Goal: Information Seeking & Learning: Learn about a topic

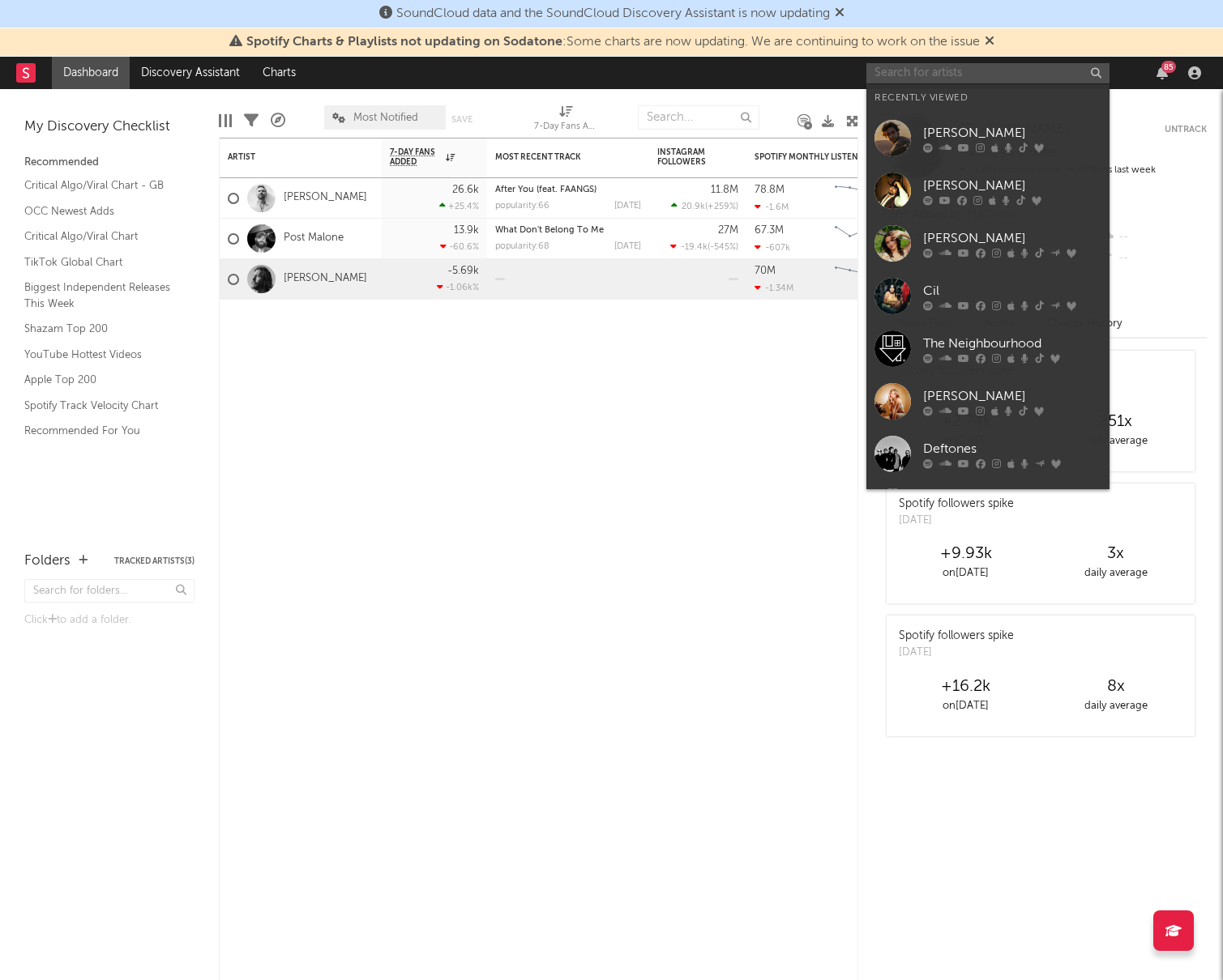
click at [958, 73] on input "text" at bounding box center [987, 73] width 243 height 20
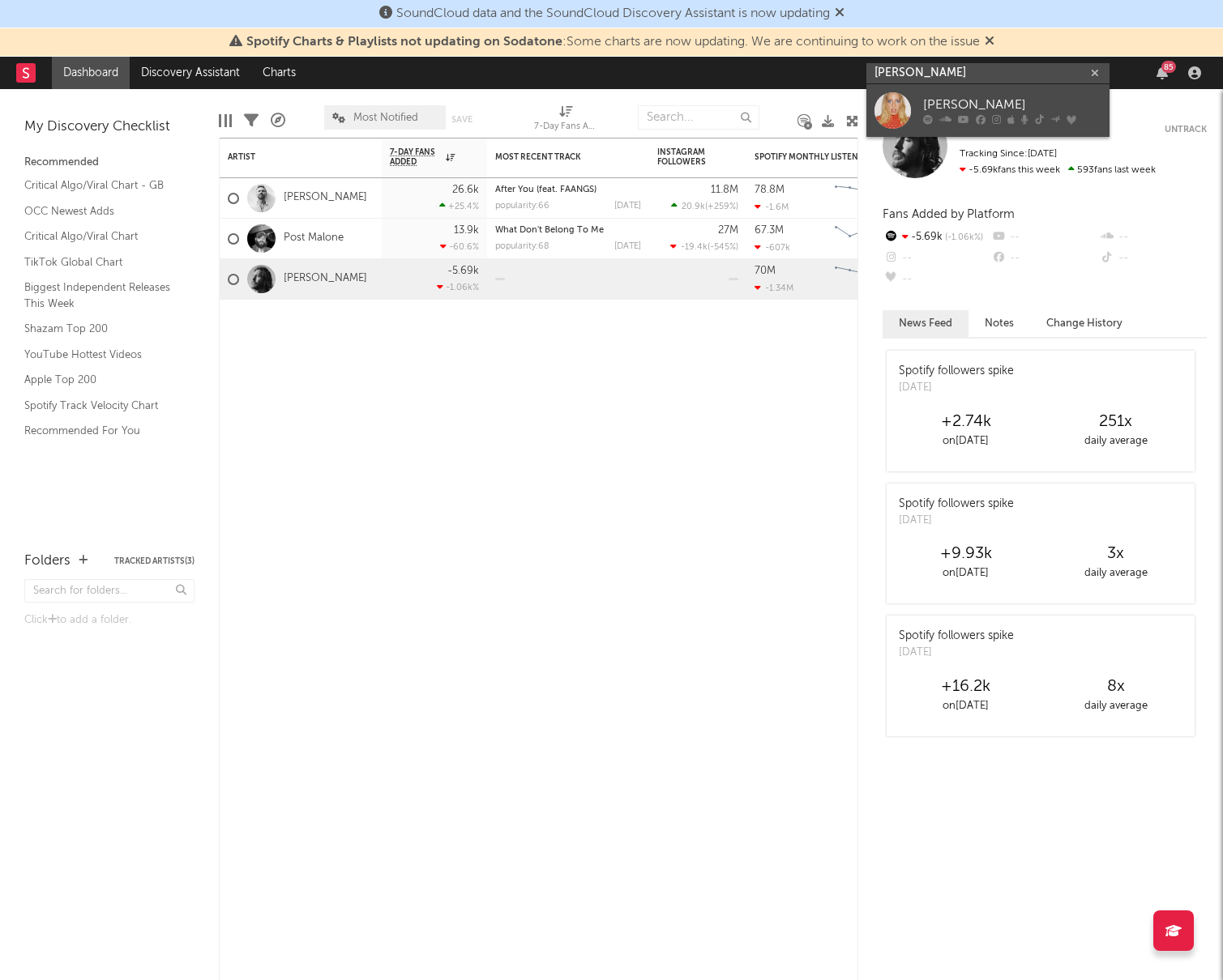
type input "[PERSON_NAME]"
click at [965, 99] on div "[PERSON_NAME]" at bounding box center [1012, 105] width 178 height 20
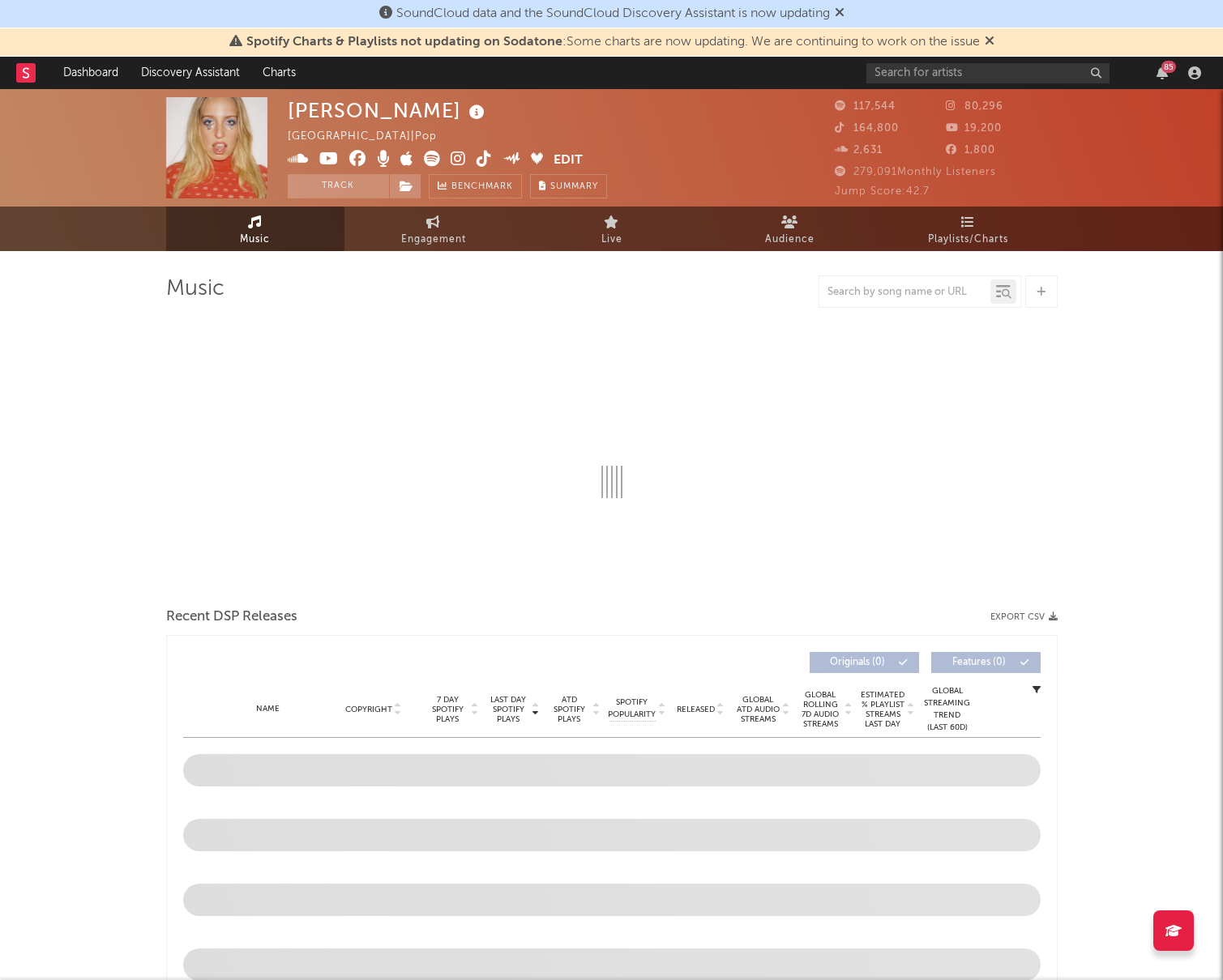
select select "6m"
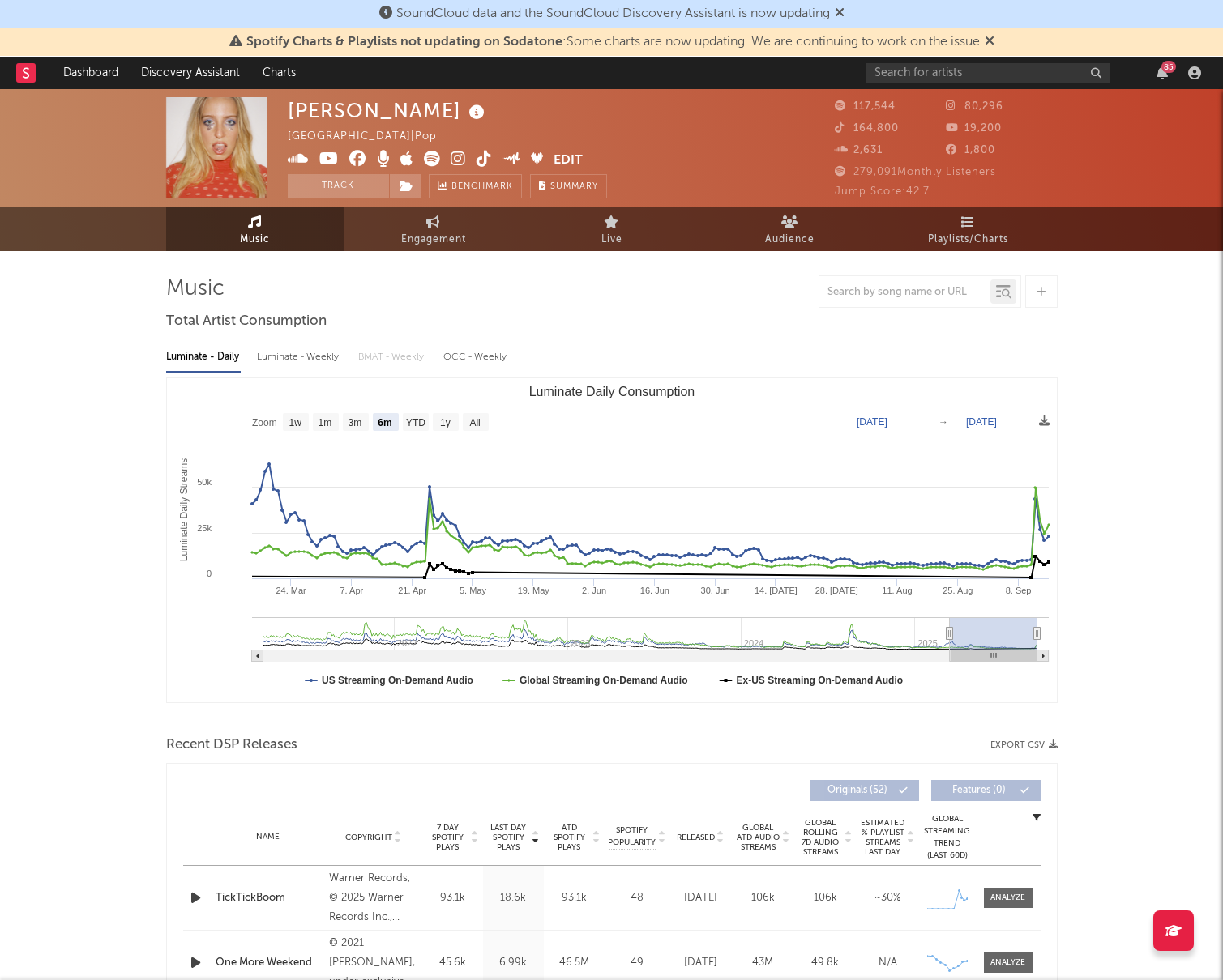
click at [751, 380] on rect "Luminate Daily Consumption" at bounding box center [611, 540] width 889 height 324
click at [403, 235] on span "Engagement" at bounding box center [433, 239] width 65 height 20
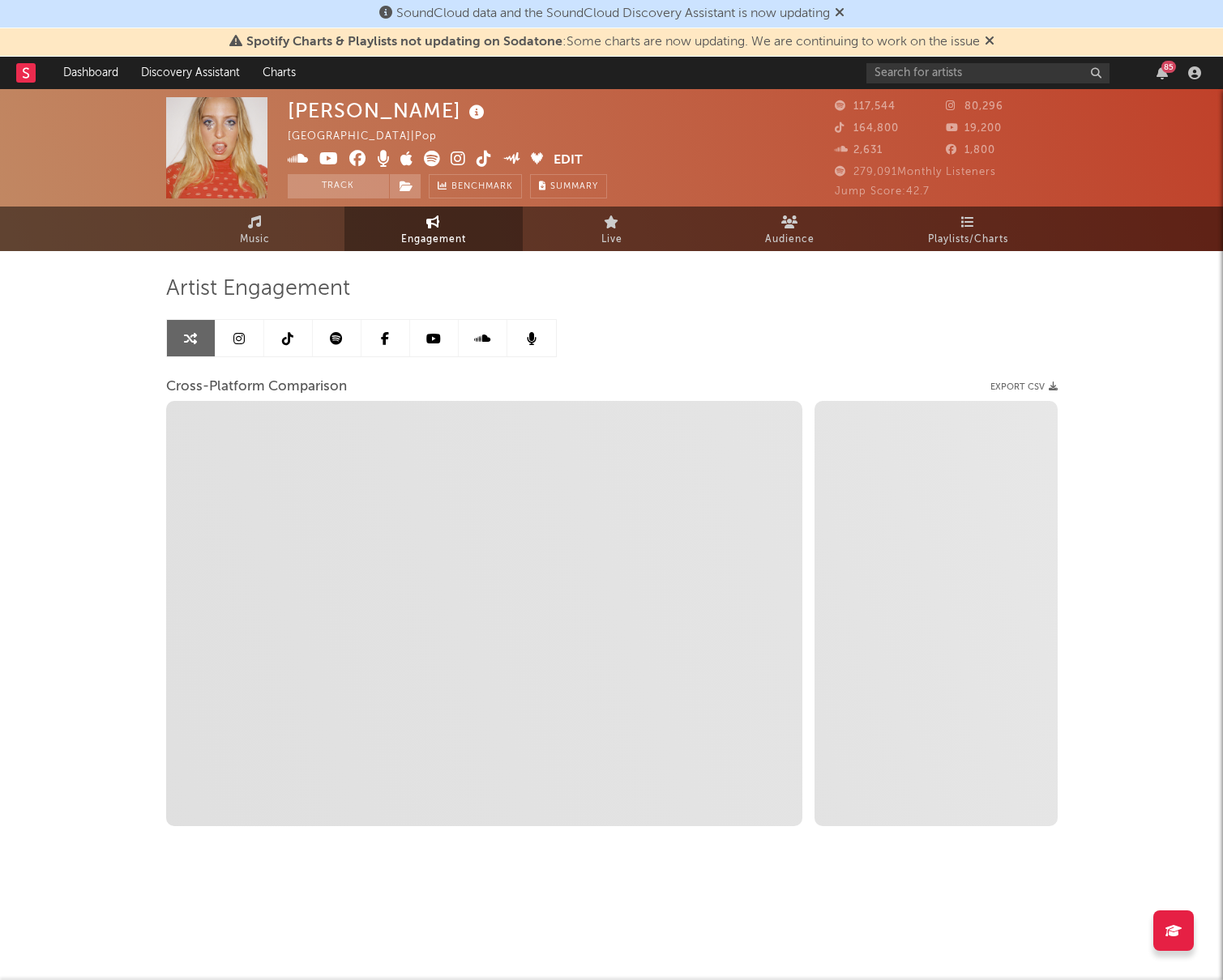
select select "1w"
select select "1m"
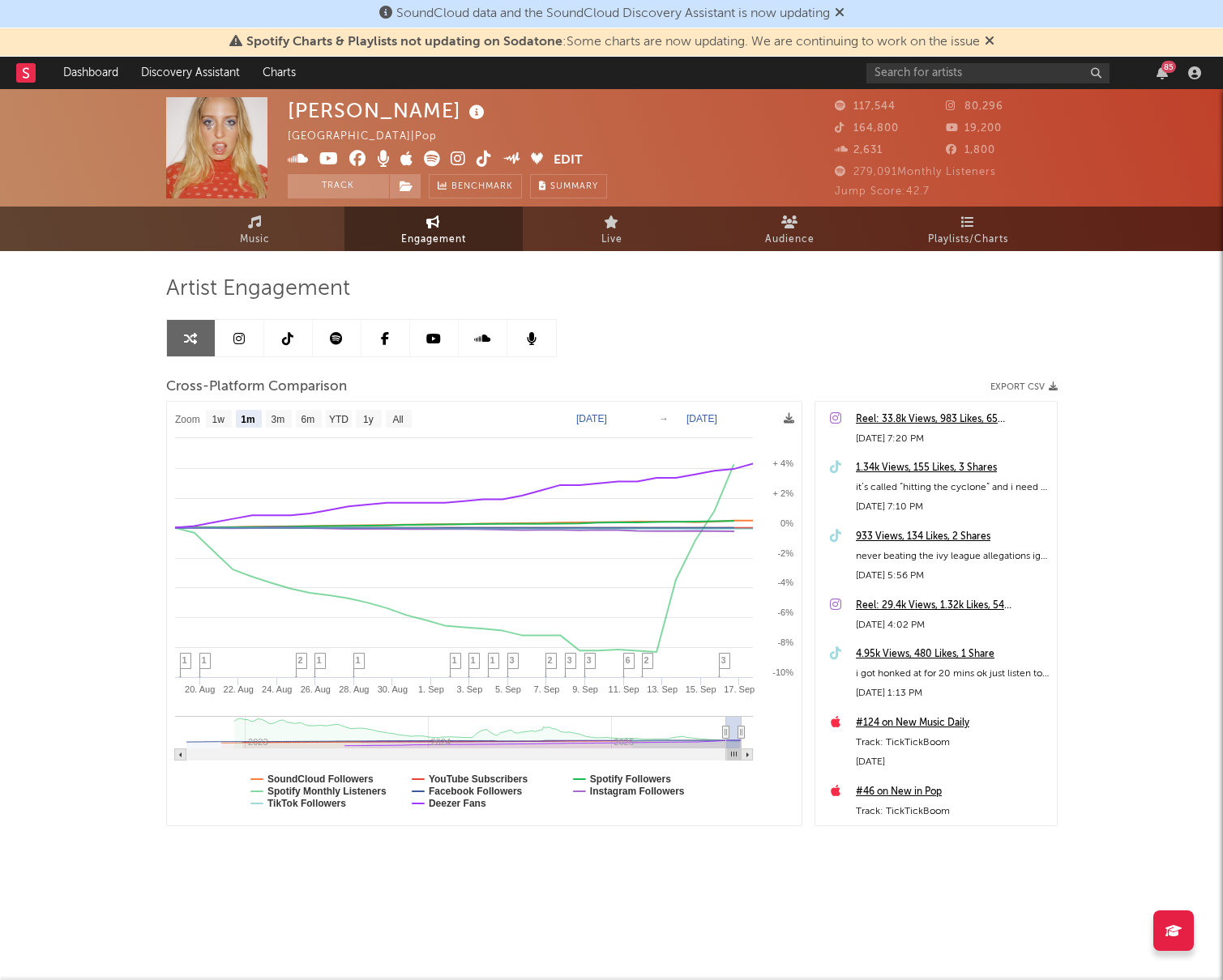
click at [607, 418] on text "[DATE]" at bounding box center [592, 418] width 31 height 11
click at [641, 415] on input "[DATE]" at bounding box center [602, 418] width 75 height 16
type input "[DATE]"
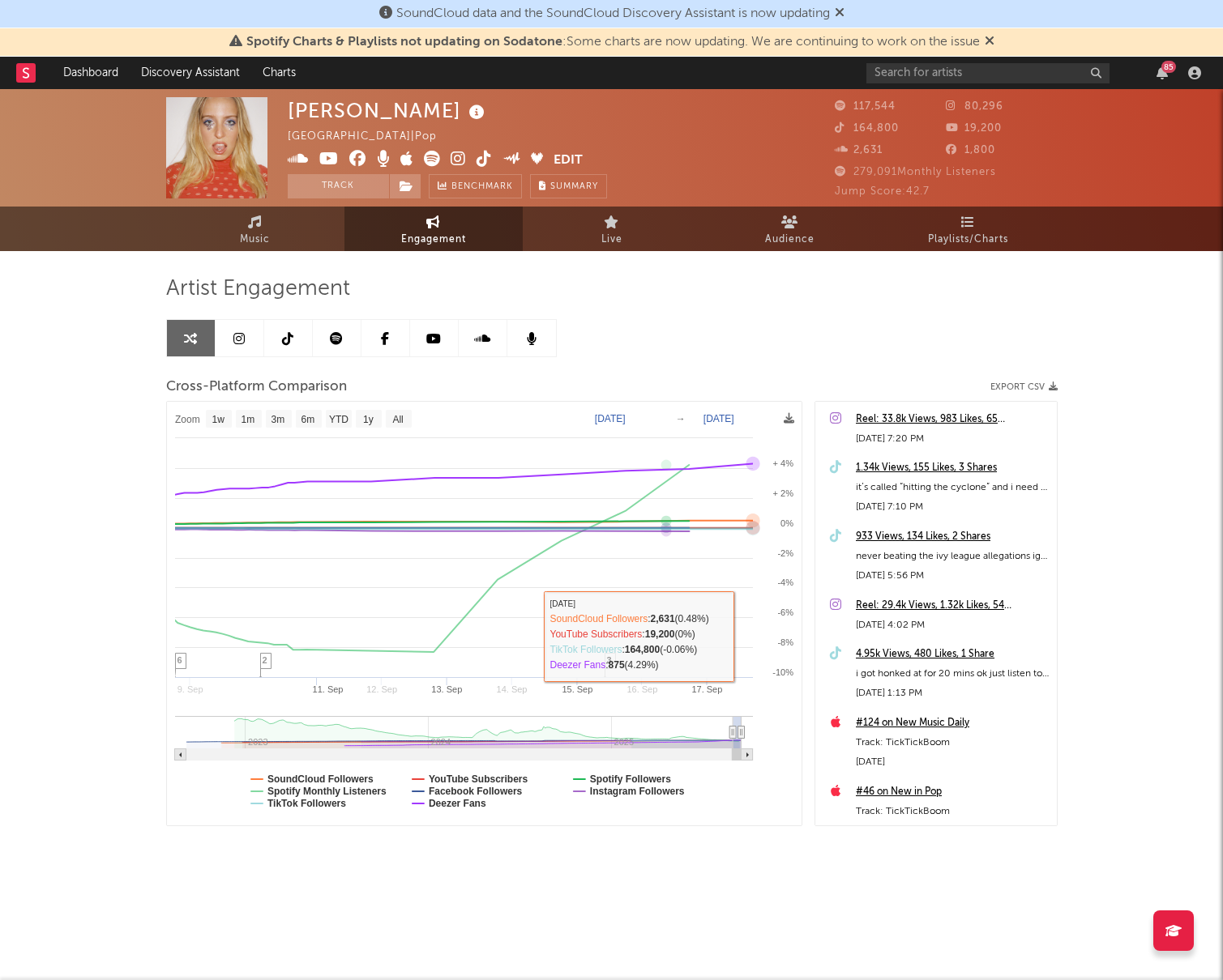
select select "1w"
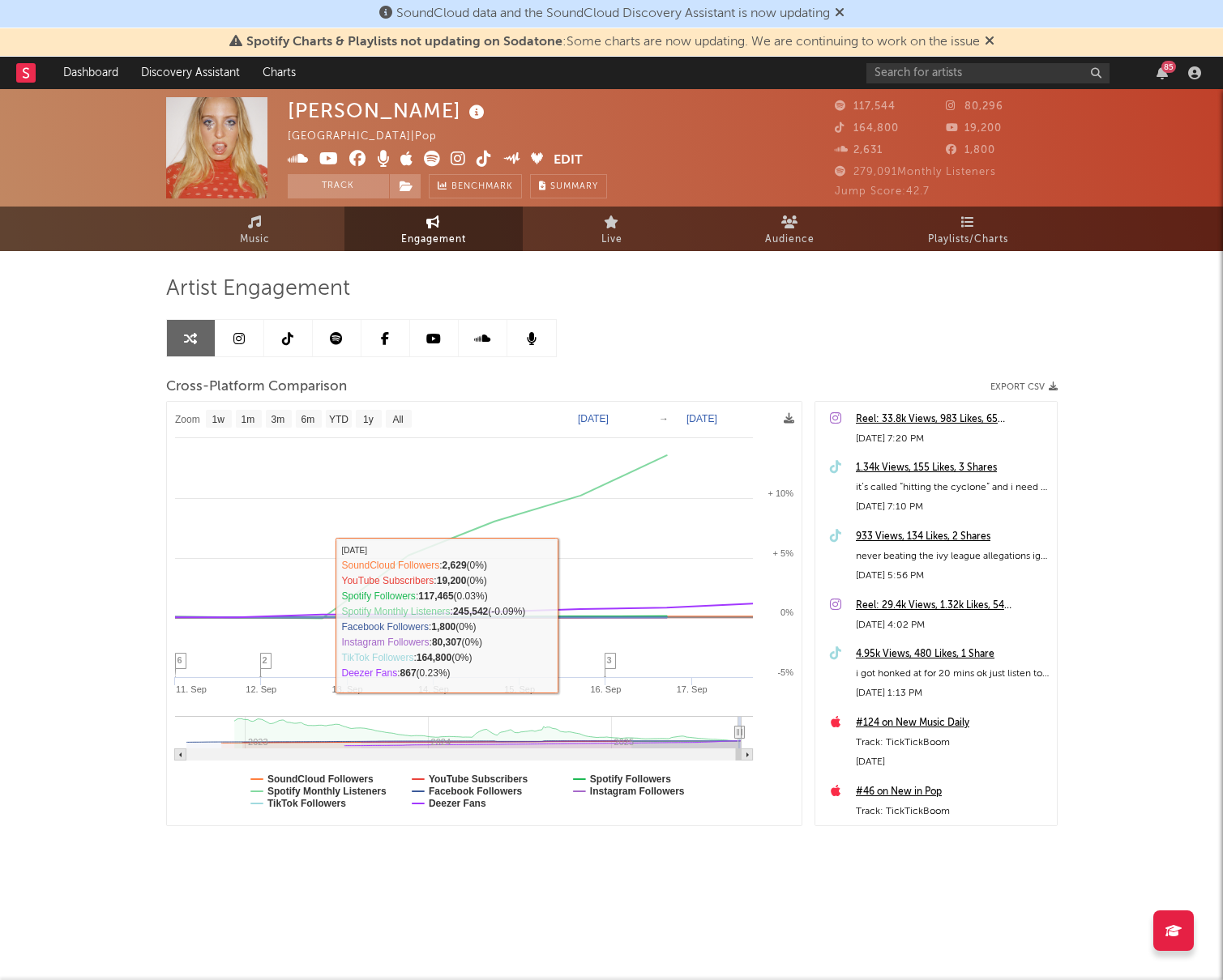
click at [292, 332] on icon at bounding box center [287, 338] width 11 height 13
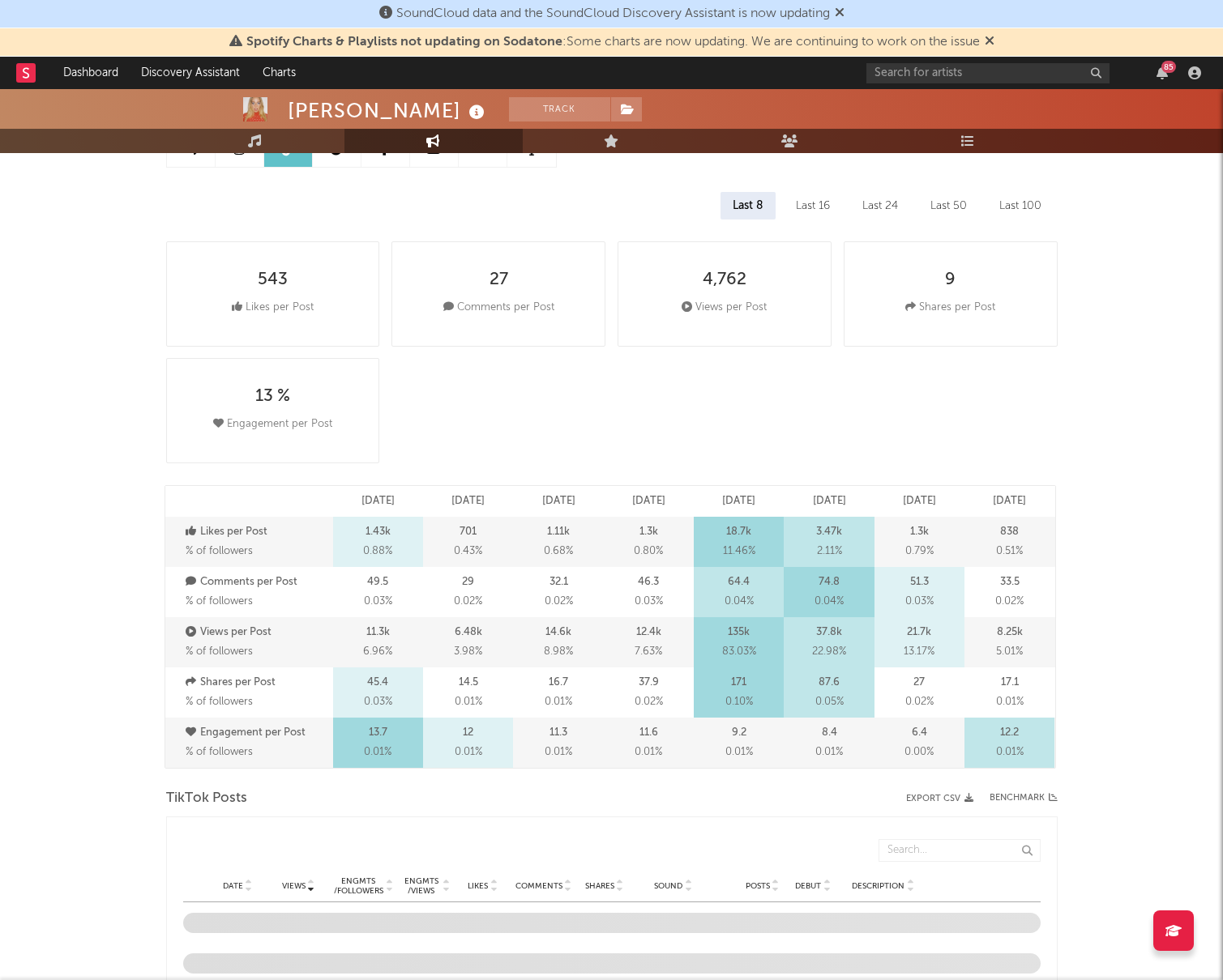
scroll to position [296, 0]
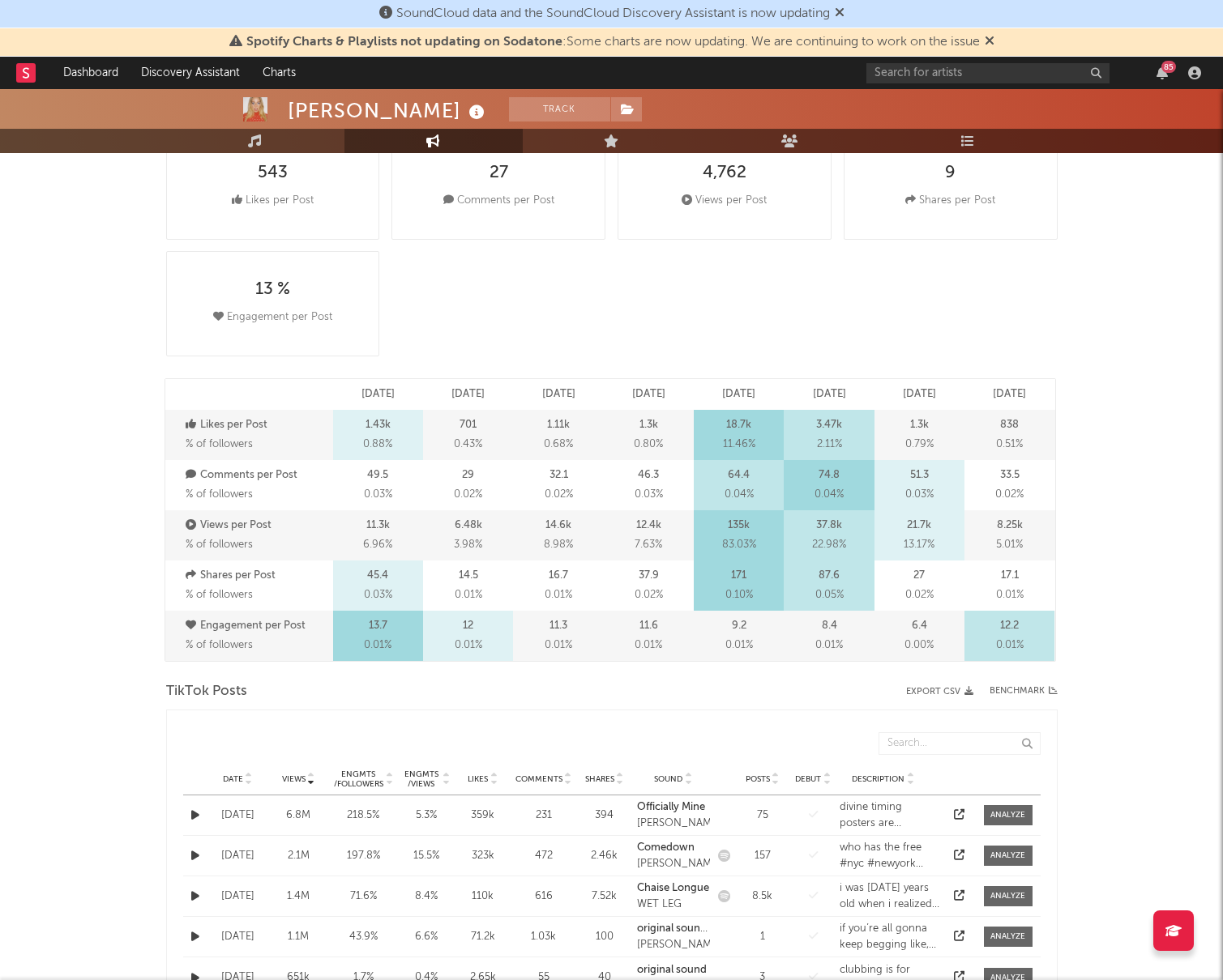
select select "6m"
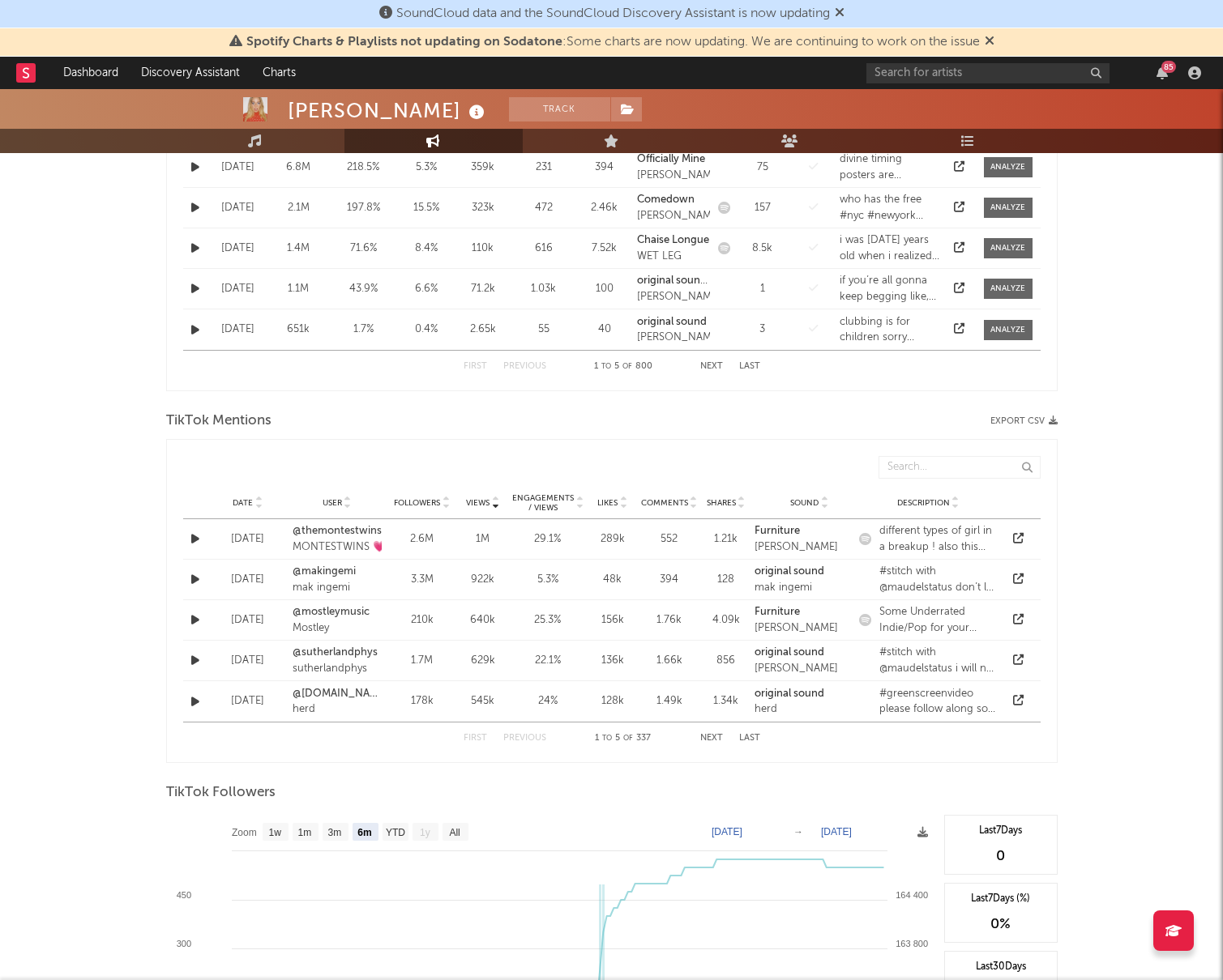
scroll to position [953, 0]
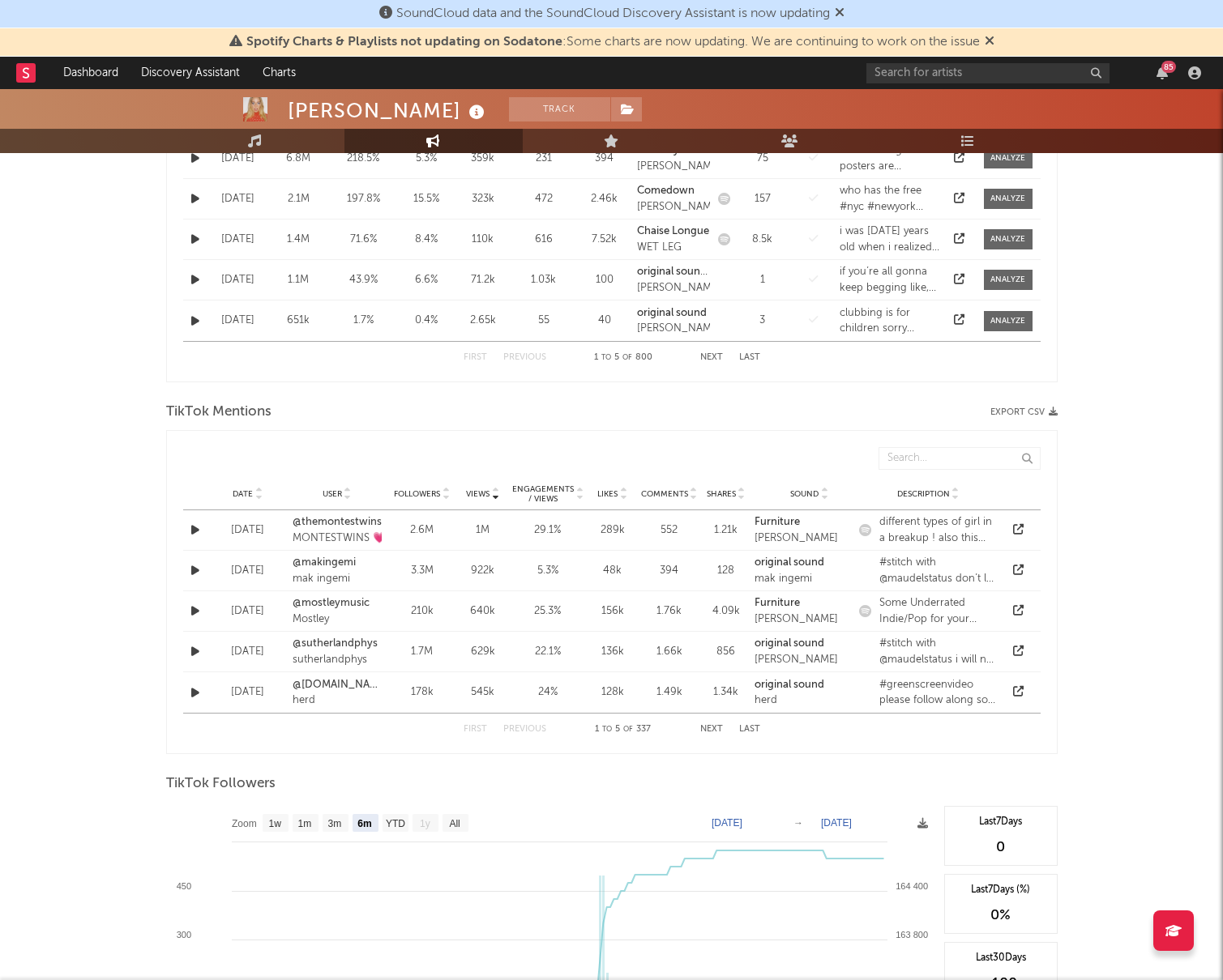
click at [259, 490] on icon at bounding box center [258, 491] width 8 height 7
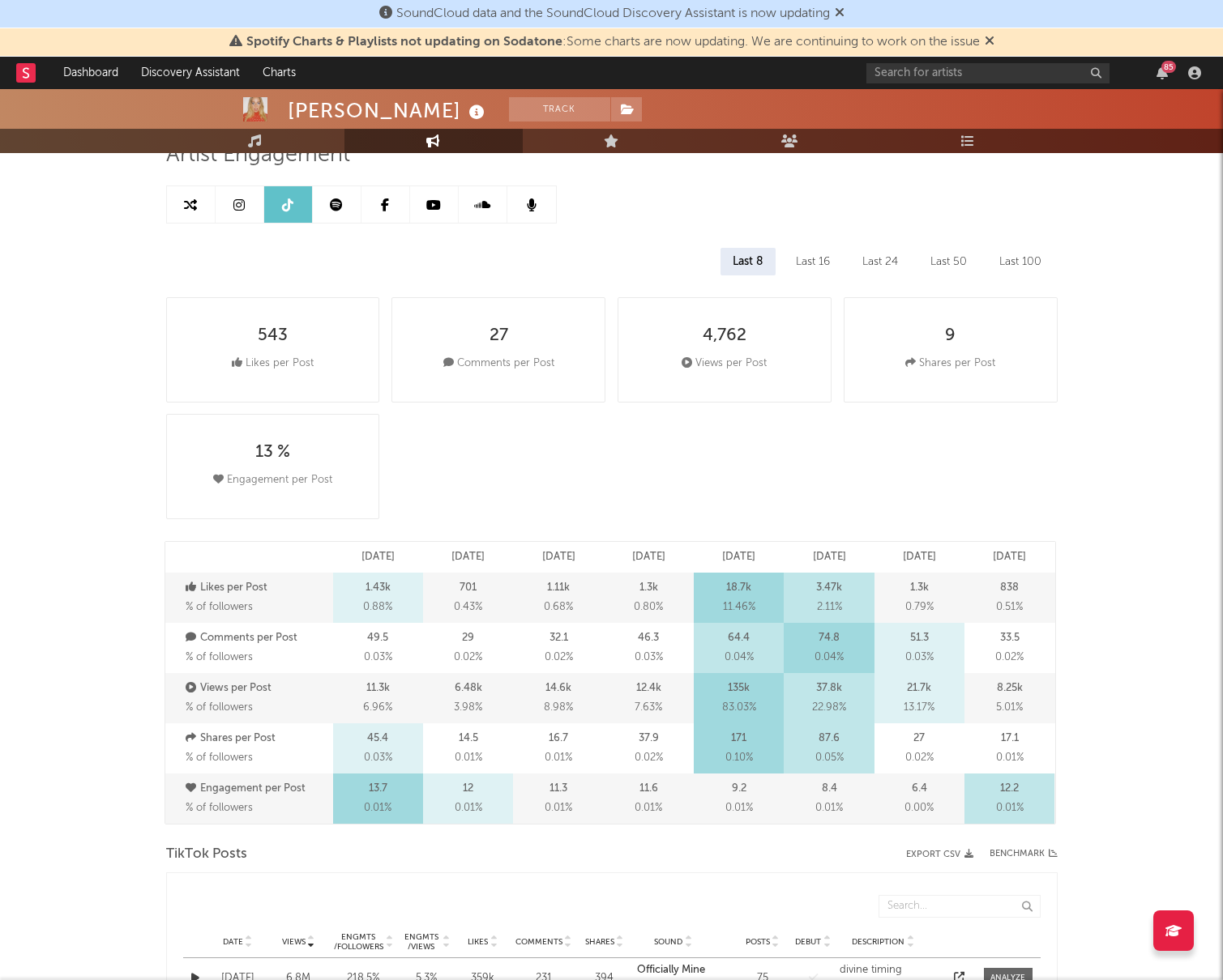
scroll to position [31, 0]
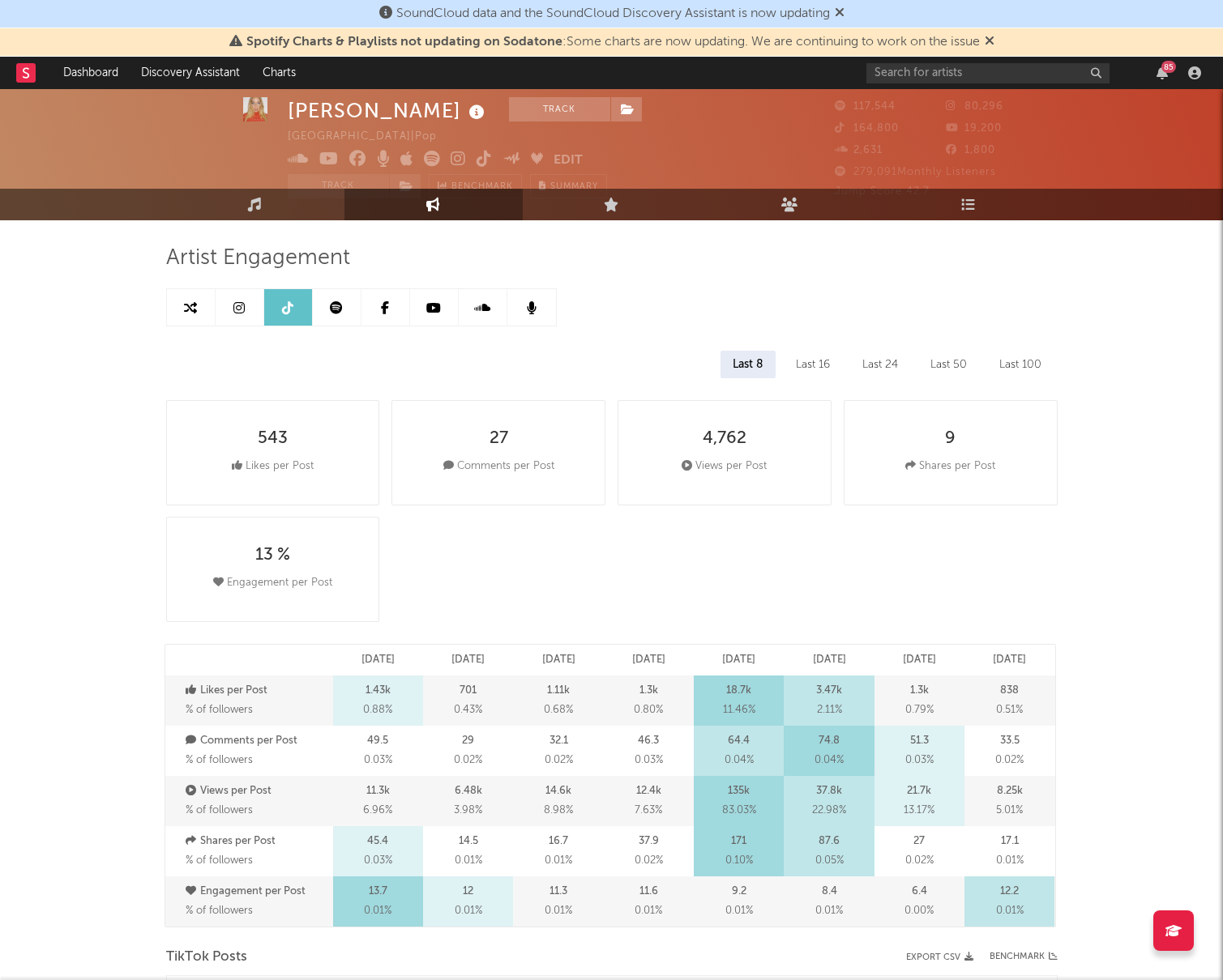
click at [234, 294] on link at bounding box center [239, 308] width 48 height 36
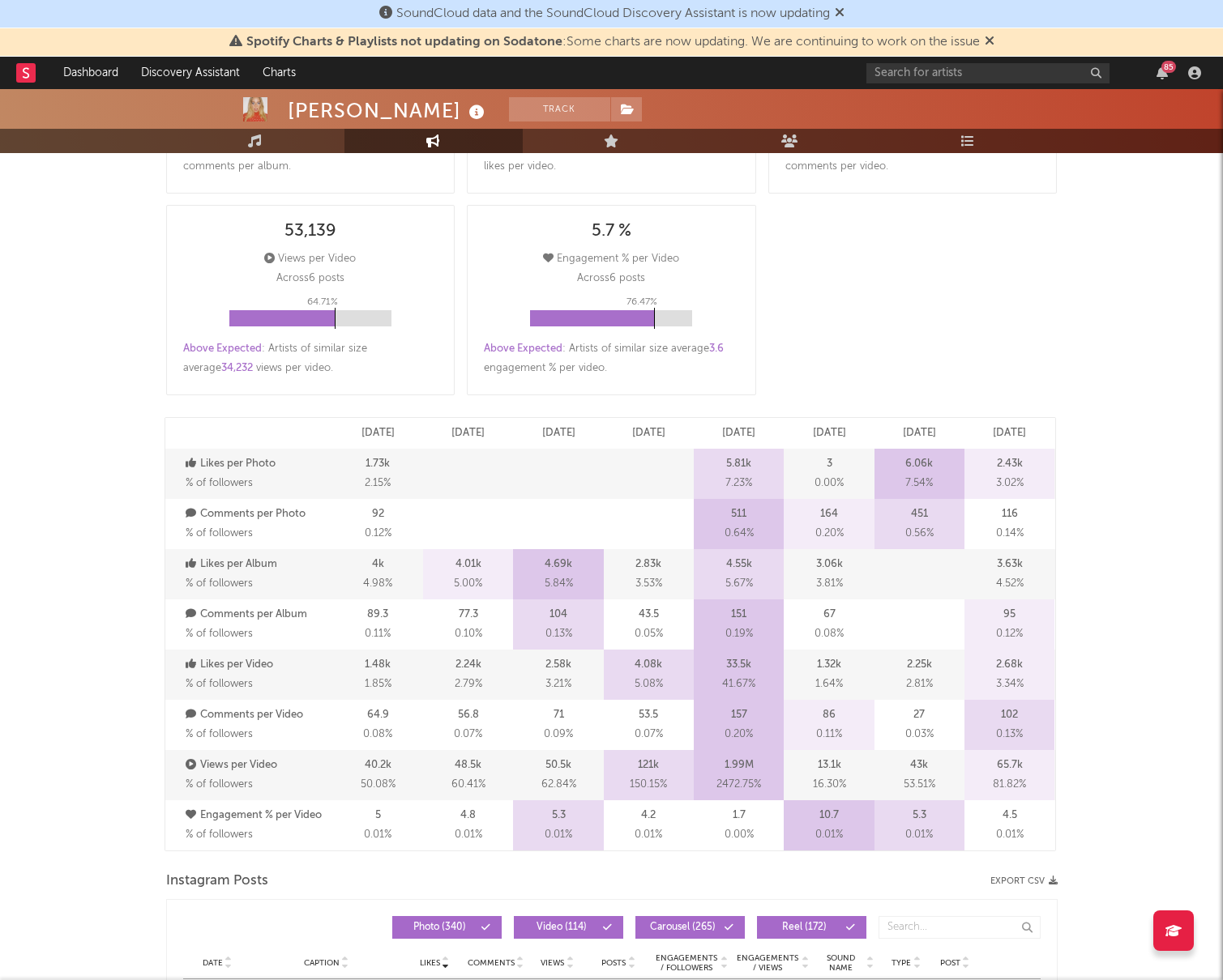
scroll to position [631, 0]
select select "6m"
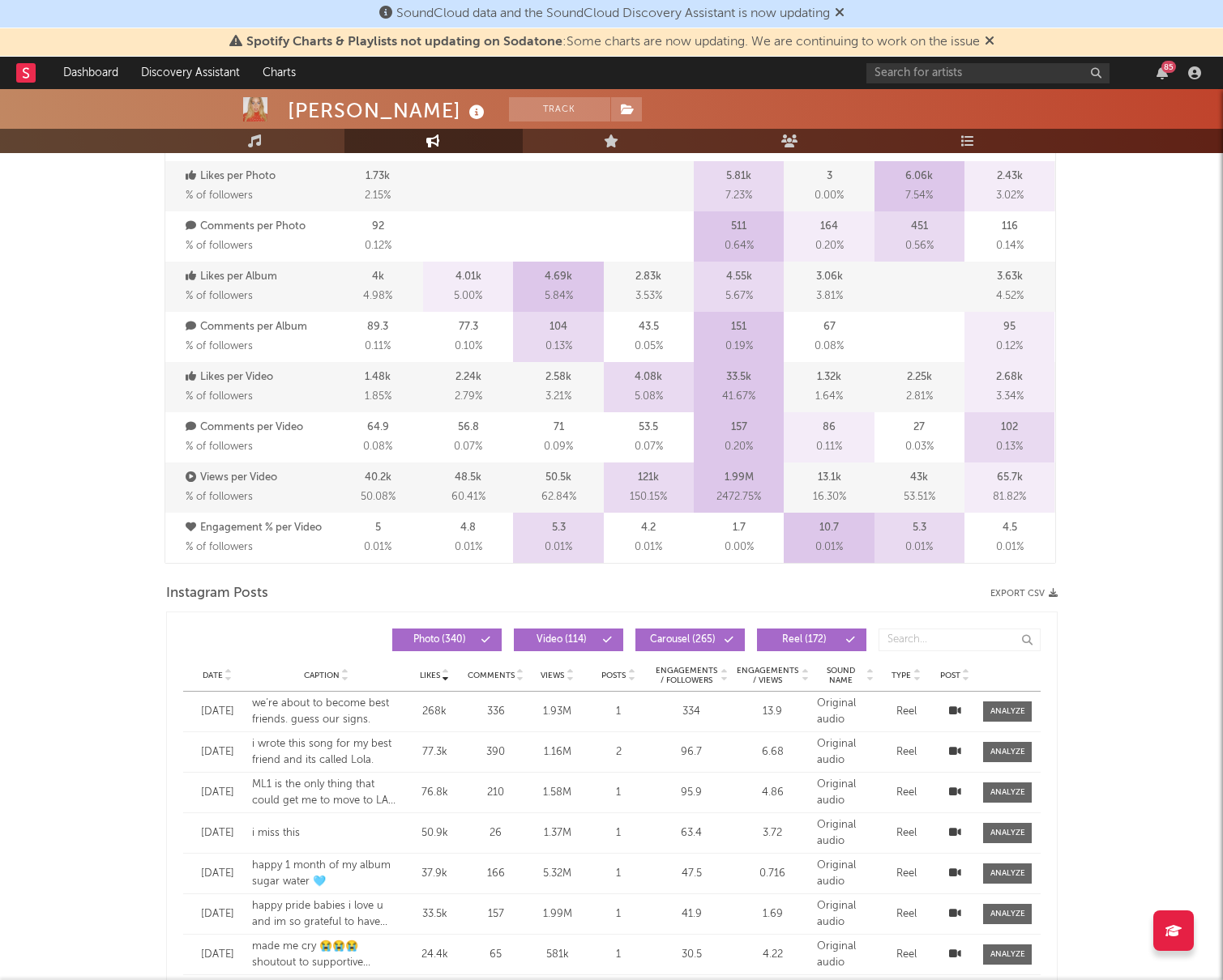
scroll to position [0, 0]
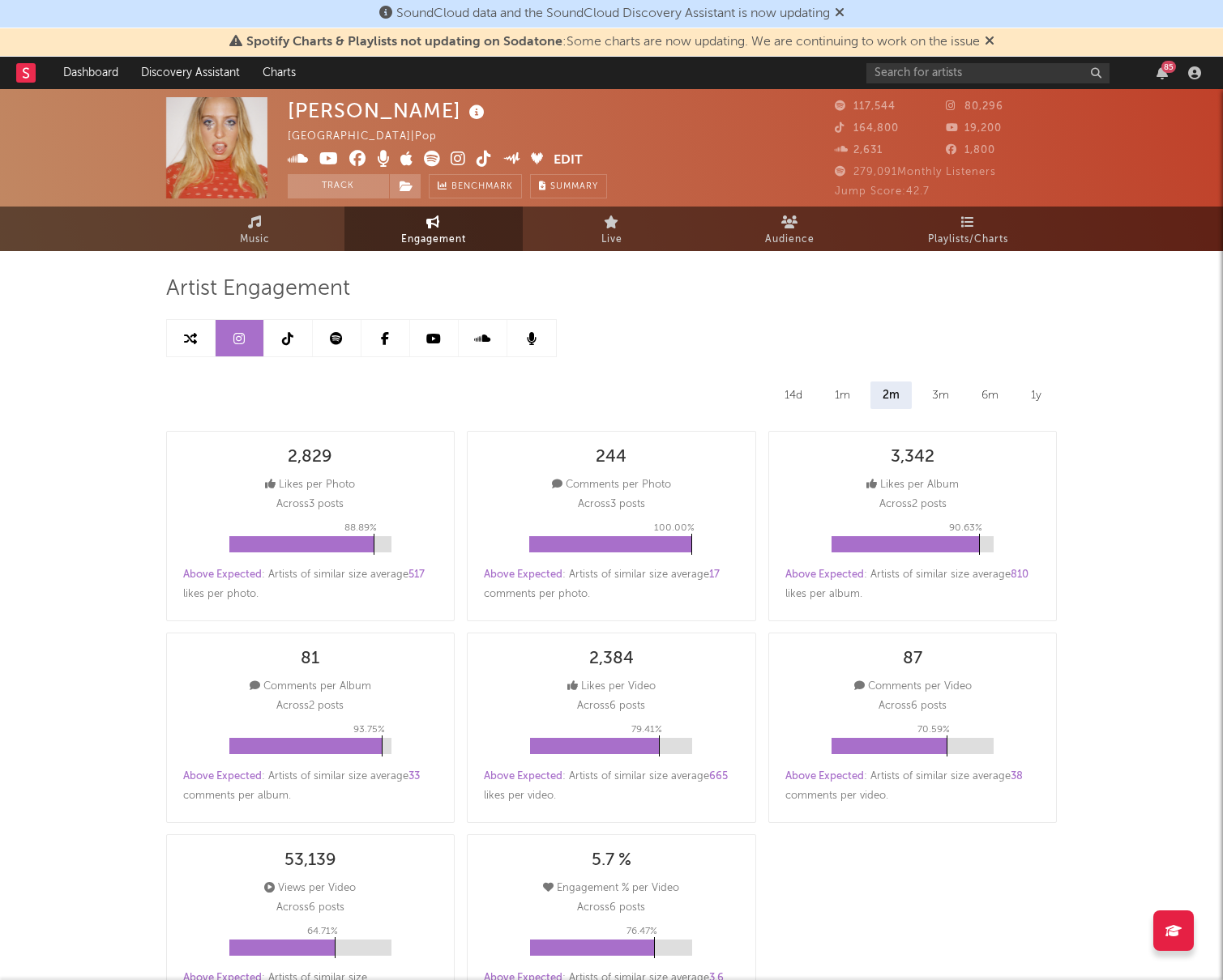
click at [285, 328] on link at bounding box center [289, 338] width 48 height 36
select select "6m"
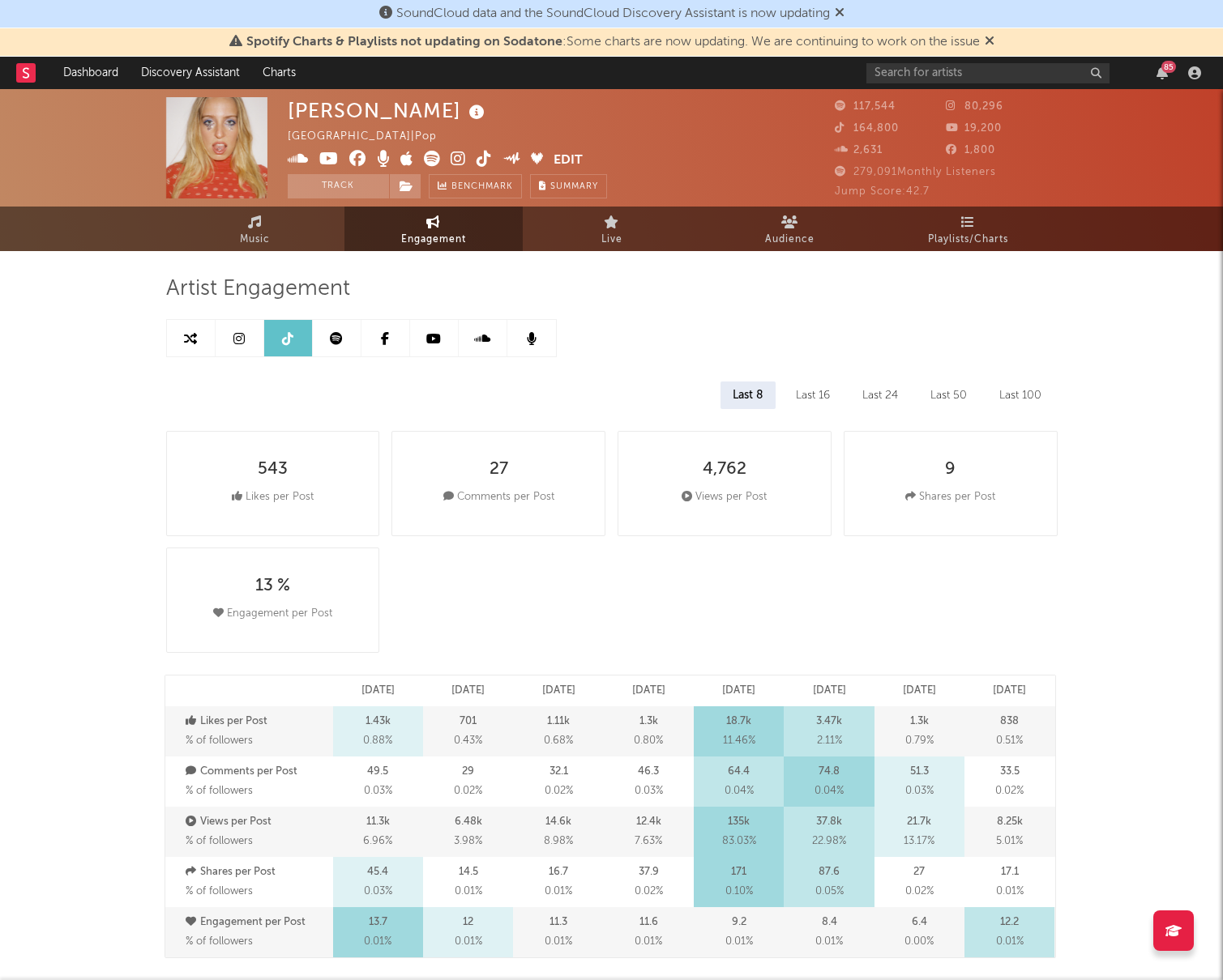
click at [339, 342] on icon at bounding box center [336, 338] width 13 height 13
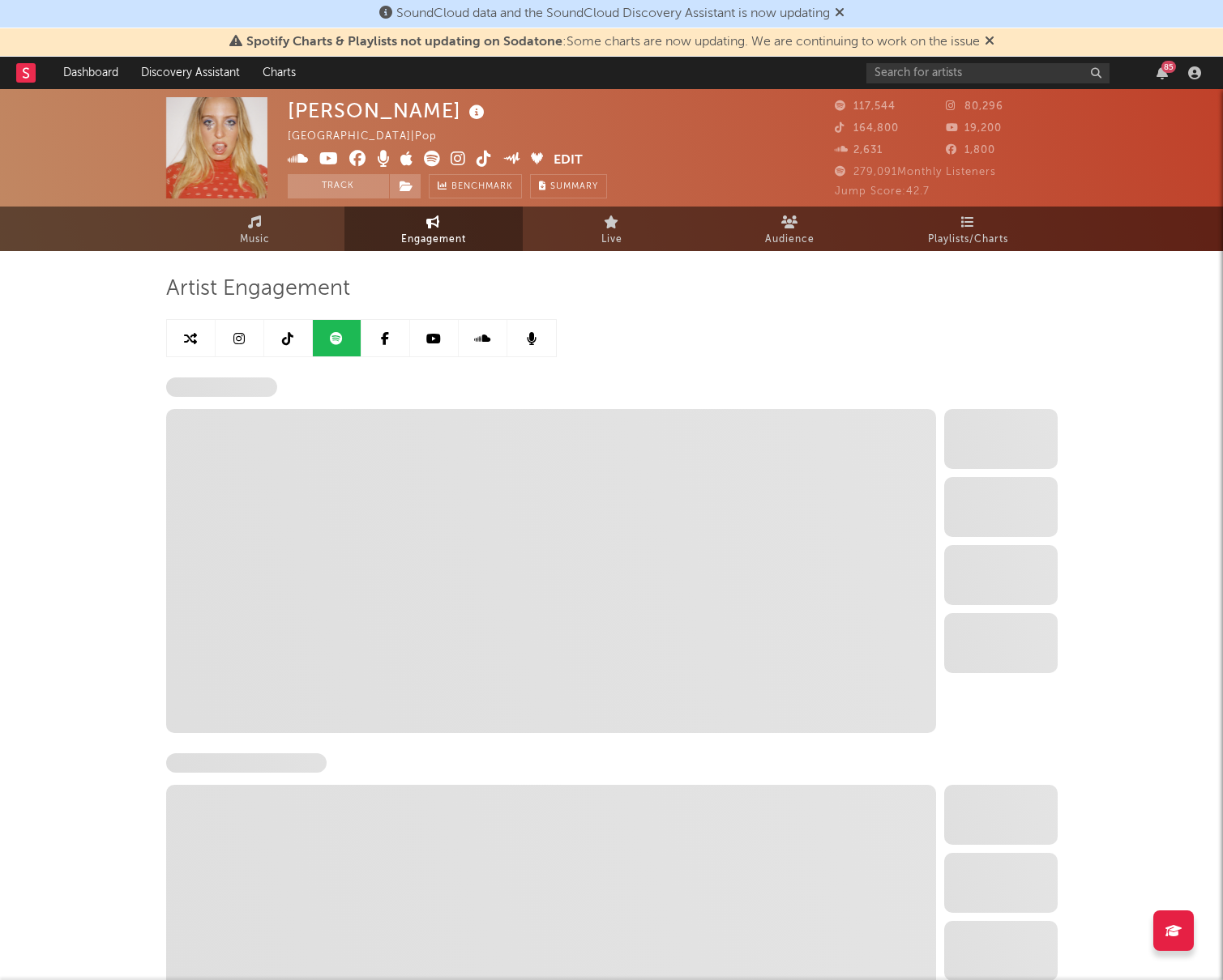
select select "6m"
select select "1w"
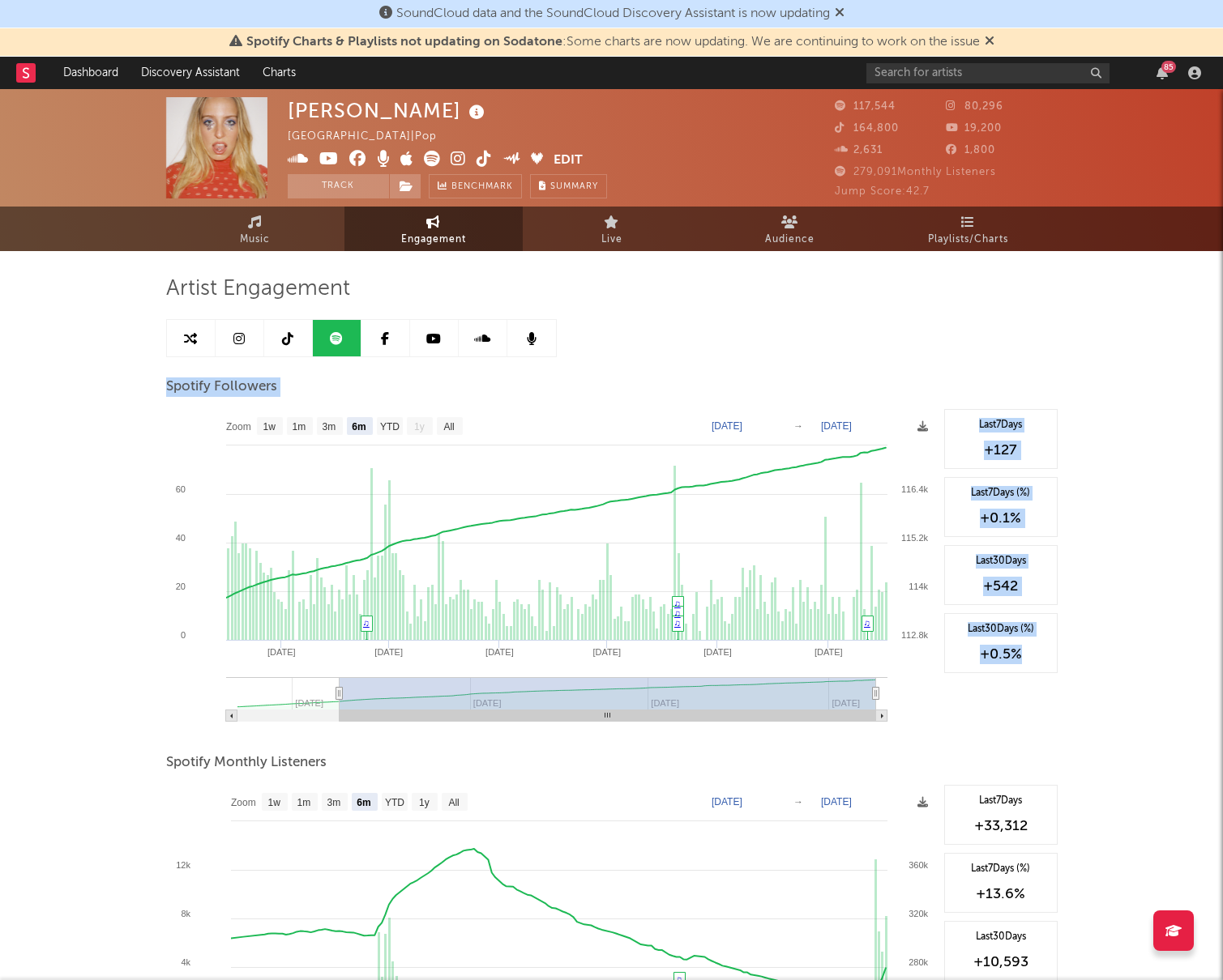
drag, startPoint x: 1103, startPoint y: 685, endPoint x: 996, endPoint y: 326, distance: 374.6
click at [996, 326] on div "[PERSON_NAME] [GEOGRAPHIC_DATA] | Pop Edit Track Benchmark Summary 117,544 80,2…" at bounding box center [611, 843] width 1223 height 1510
click at [996, 326] on div "Artist Engagement Spotify Followers Zoom 1w 1m 3m 6m YTD 1y All [DATE] [DATE] C…" at bounding box center [611, 881] width 891 height 1210
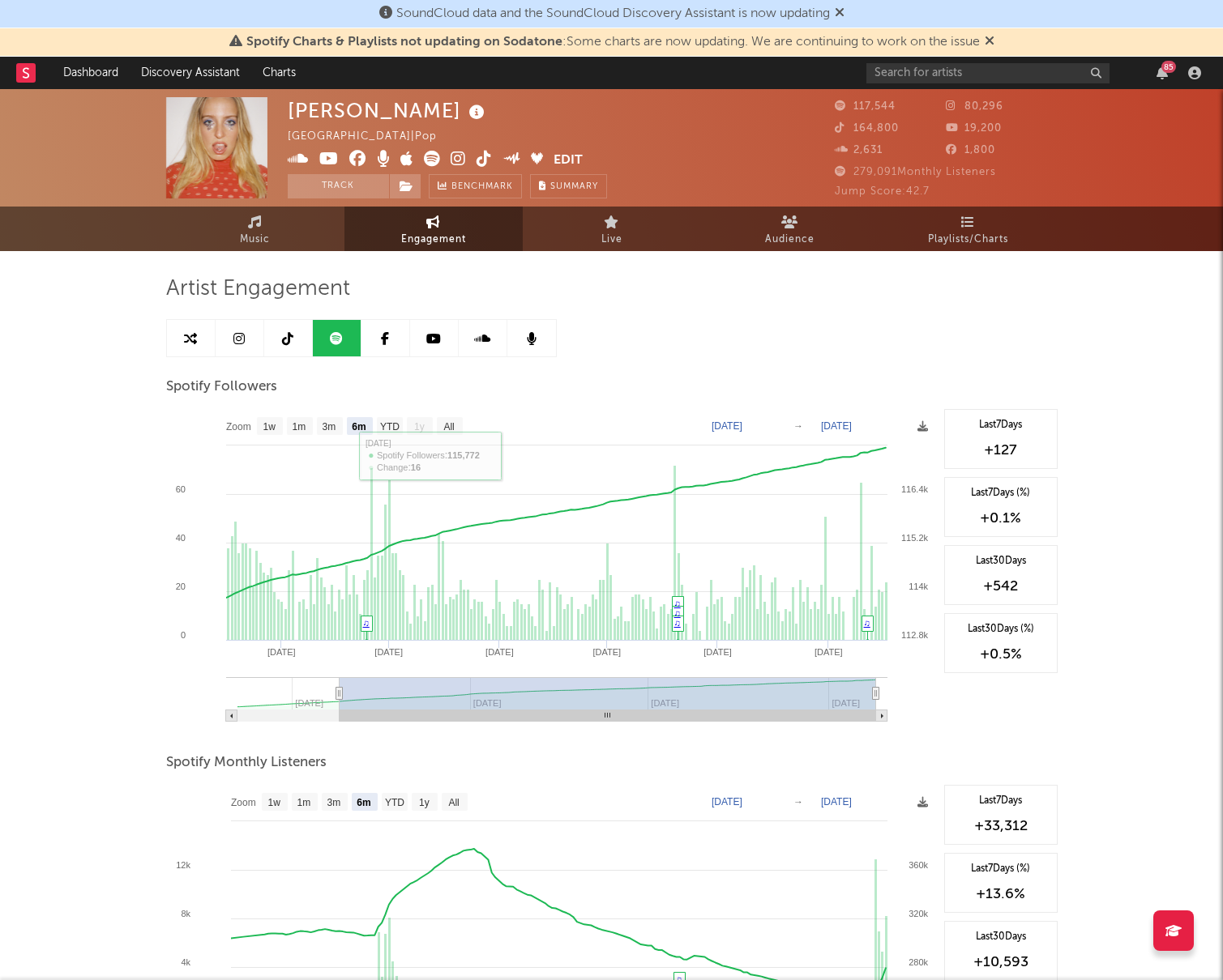
click at [424, 344] on link at bounding box center [434, 338] width 48 height 36
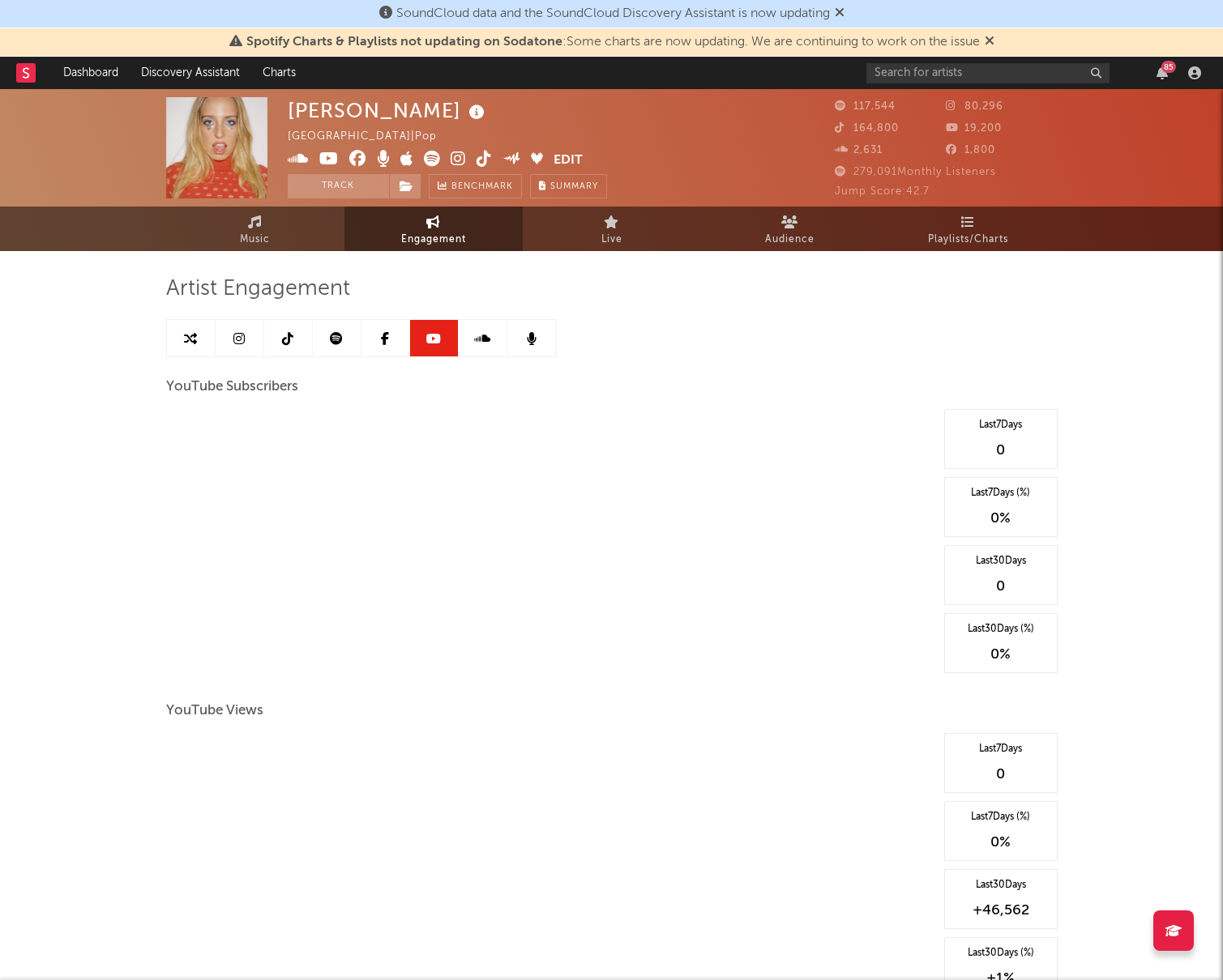
select select "6m"
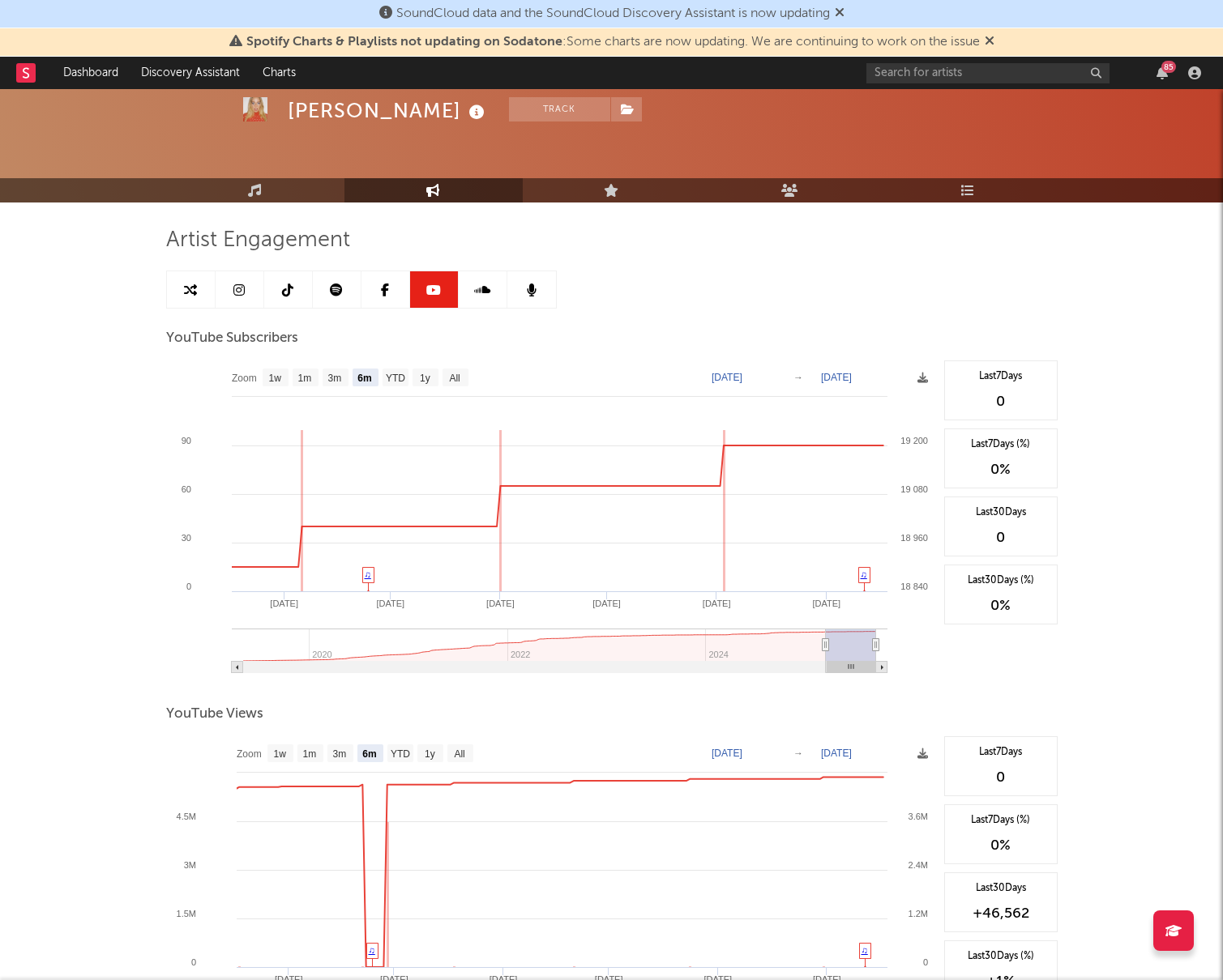
scroll to position [242, 0]
